Goal: Information Seeking & Learning: Find specific fact

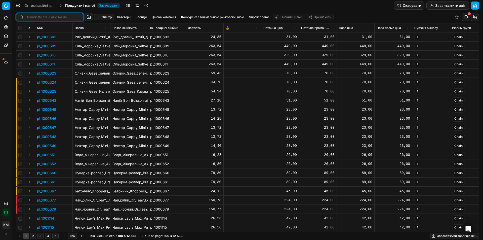
click at [32, 19] on input at bounding box center [52, 17] width 55 height 5
paste input "Макаронні вироби La Pasta ріжки 400 г (483550)"
type input "Макаронні вироби La Pasta ріжки 400 г (483550)"
click at [42, 20] on div at bounding box center [30, 17] width 28 height 8
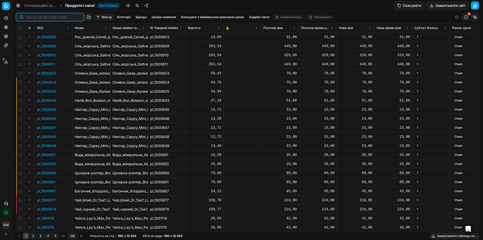
paste input "468467"
type input "468467"
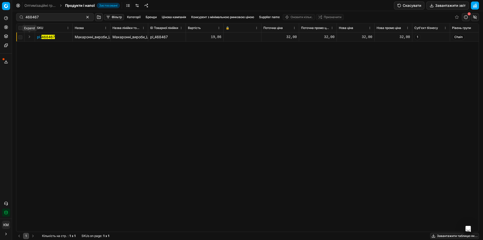
click at [29, 37] on button "Expand" at bounding box center [29, 37] width 6 height 6
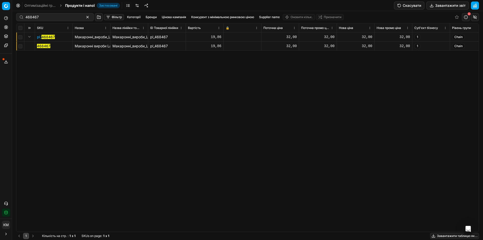
click at [39, 44] on mark "468467" at bounding box center [43, 46] width 13 height 4
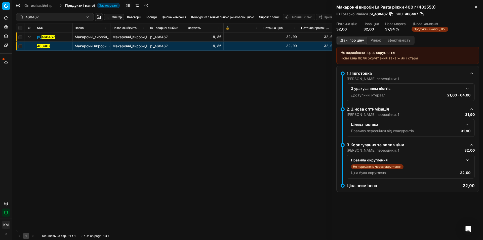
click at [371, 44] on button "Ринок" at bounding box center [376, 40] width 17 height 7
